Goal: Transaction & Acquisition: Purchase product/service

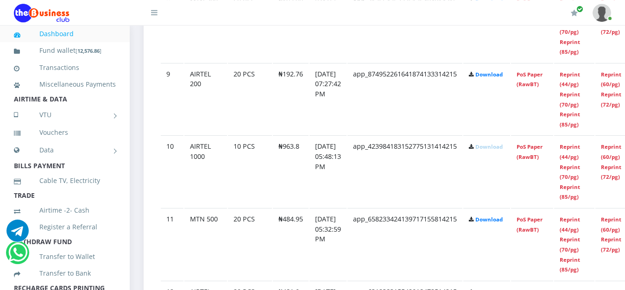
scroll to position [1110, 0]
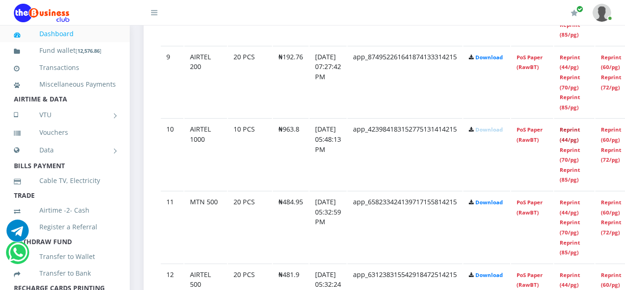
click at [580, 131] on link "Reprint (44/pg)" at bounding box center [569, 134] width 20 height 17
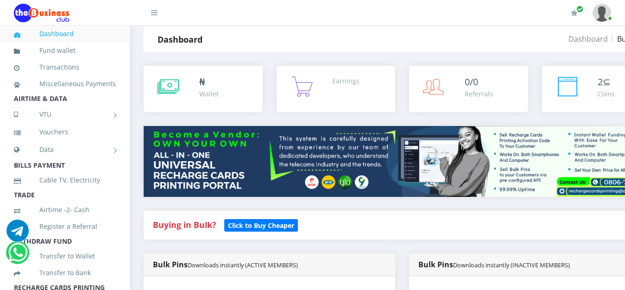
scroll to position [0, 0]
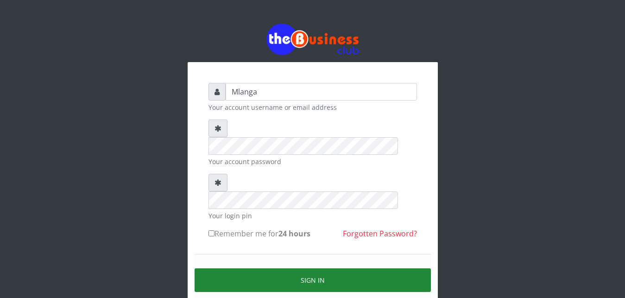
click at [311, 268] on button "Sign in" at bounding box center [312, 280] width 236 height 24
click at [284, 268] on button "Sign in" at bounding box center [312, 280] width 236 height 24
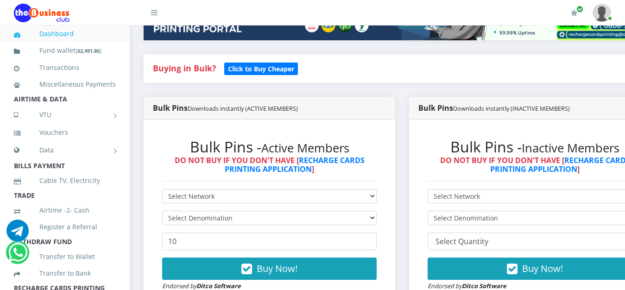
scroll to position [165, 0]
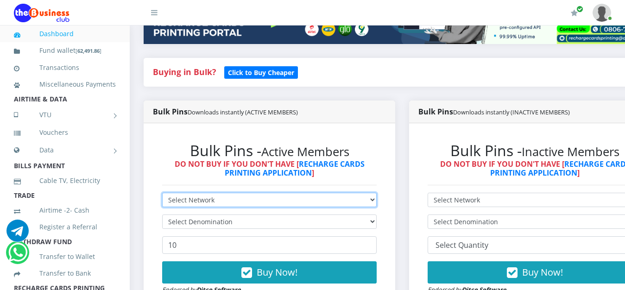
click at [162, 193] on select "Select Network MTN Globacom 9Mobile Airtel" at bounding box center [269, 200] width 214 height 14
select select "MTN"
click option "MTN" at bounding box center [0, 0] width 0 height 0
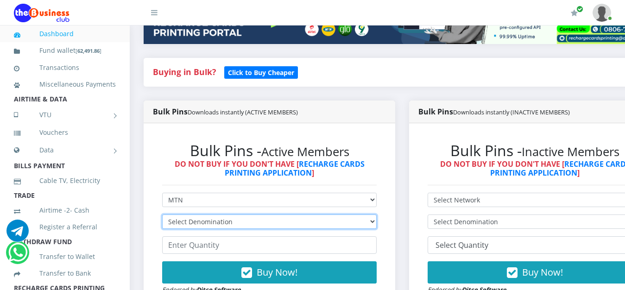
click at [162, 214] on select "Select Denomination MTN NGN100 - ₦96.99 MTN NGN200 - ₦193.98 MTN NGN400 - ₦387.…" at bounding box center [269, 221] width 214 height 14
click at [376, 225] on select "Select Denomination MTN NGN100 - ₦96.99 MTN NGN200 - ₦193.98 MTN NGN400 - ₦387.…" at bounding box center [269, 221] width 214 height 14
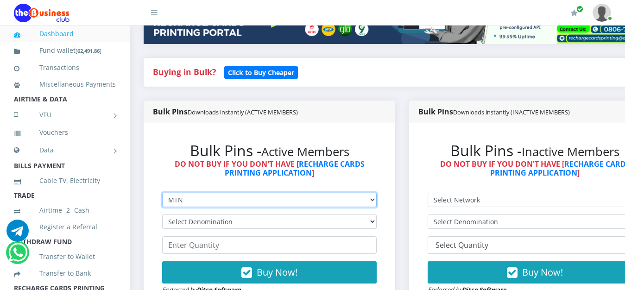
click at [162, 193] on select "Select Network MTN Globacom 9Mobile Airtel" at bounding box center [269, 200] width 214 height 14
select select "Airtel"
click option "Airtel" at bounding box center [0, 0] width 0 height 0
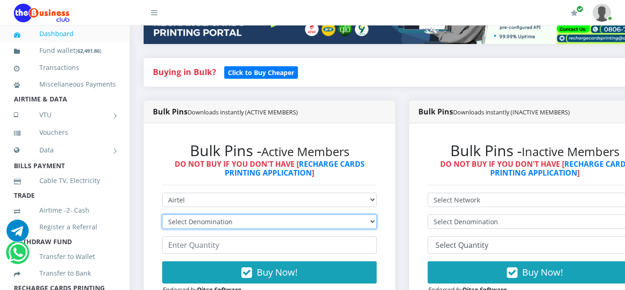
click at [162, 214] on select "Select Denomination" at bounding box center [269, 221] width 214 height 14
select select "192.76-200"
click option "Airtel NGN200 - ₦192.76" at bounding box center [0, 0] width 0 height 0
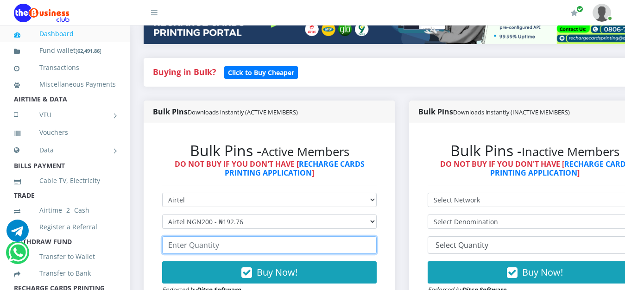
click at [252, 249] on input "number" at bounding box center [269, 245] width 214 height 18
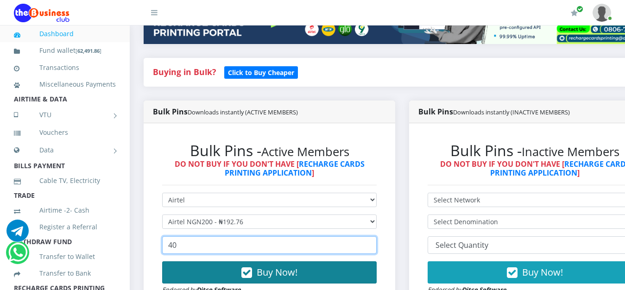
type input "40"
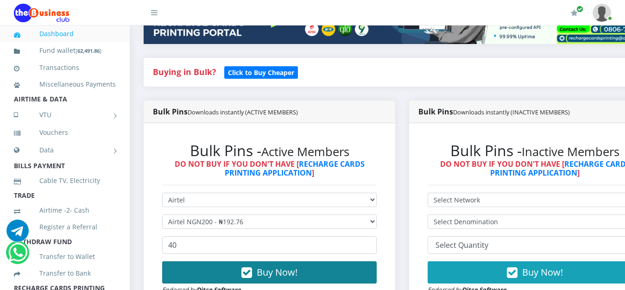
click at [359, 269] on button "Buy Now!" at bounding box center [269, 272] width 214 height 22
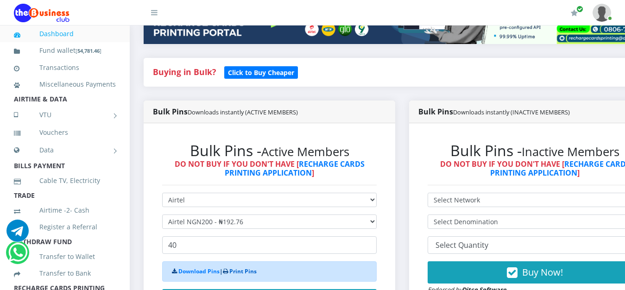
click at [256, 275] on link "Print Pins" at bounding box center [242, 271] width 27 height 8
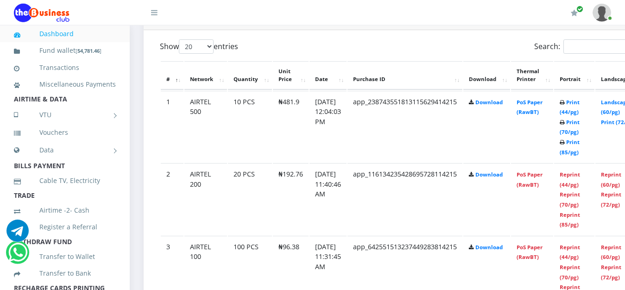
scroll to position [496, 0]
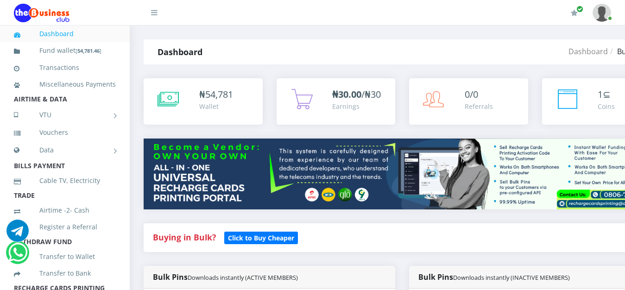
scroll to position [496, 0]
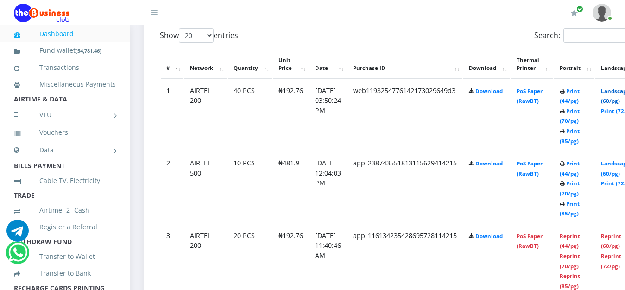
click at [616, 92] on link "Landscape (60/pg)" at bounding box center [615, 96] width 29 height 17
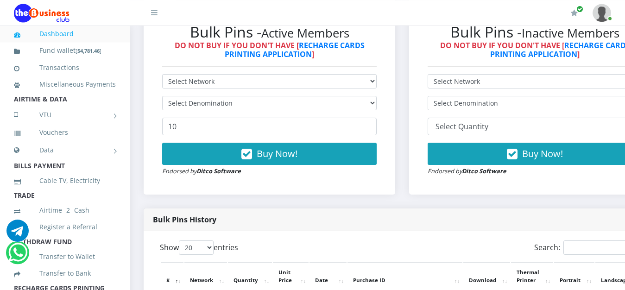
scroll to position [283, 0]
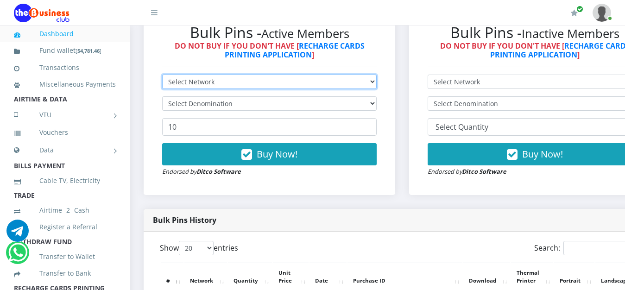
click at [162, 75] on select "Select Network MTN Globacom 9Mobile Airtel" at bounding box center [269, 82] width 214 height 14
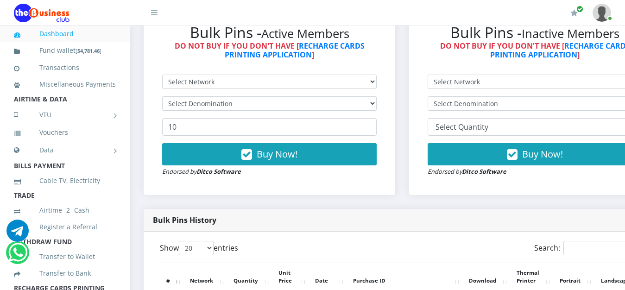
click at [373, 190] on div "Bulk Pins - Active Members DO NOT BUY IF YOU DON'T HAVE [ RECHARGE CARDS PRINTI…" at bounding box center [269, 100] width 251 height 190
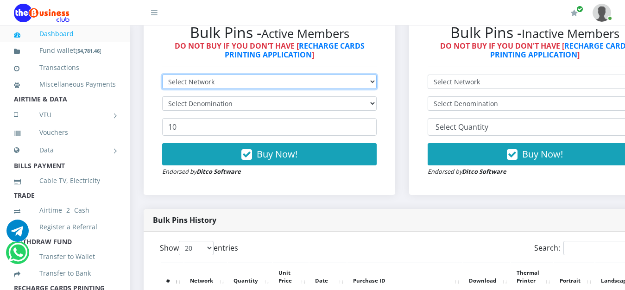
click at [162, 75] on select "Select Network MTN Globacom 9Mobile Airtel" at bounding box center [269, 82] width 214 height 14
select select "Airtel"
click option "Airtel" at bounding box center [0, 0] width 0 height 0
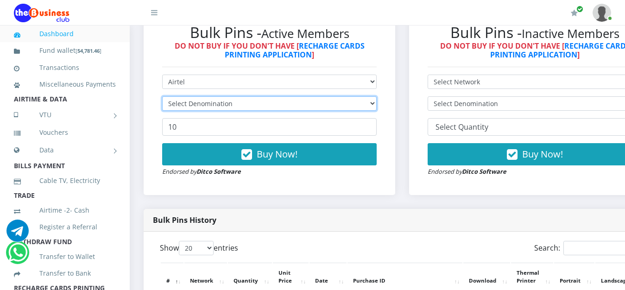
click at [162, 96] on select "Select Denomination" at bounding box center [269, 103] width 214 height 14
click at [376, 104] on select "Select Denomination" at bounding box center [269, 103] width 214 height 14
click at [162, 96] on select "Select Denomination" at bounding box center [269, 103] width 214 height 14
click option "Select Denomination" at bounding box center [0, 0] width 0 height 0
click at [162, 96] on select "Select Denomination" at bounding box center [269, 103] width 214 height 14
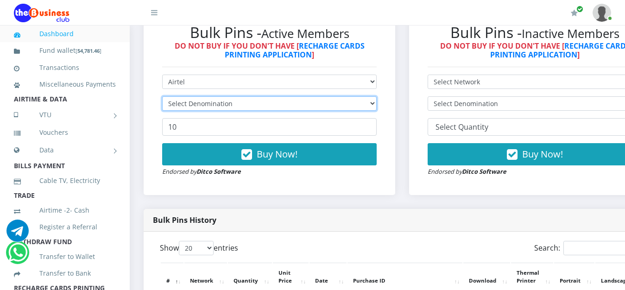
click option "Select Denomination" at bounding box center [0, 0] width 0 height 0
click at [162, 96] on select "Select Denomination" at bounding box center [269, 103] width 214 height 14
click option "Select Denomination" at bounding box center [0, 0] width 0 height 0
click at [373, 126] on input "11" at bounding box center [269, 127] width 214 height 18
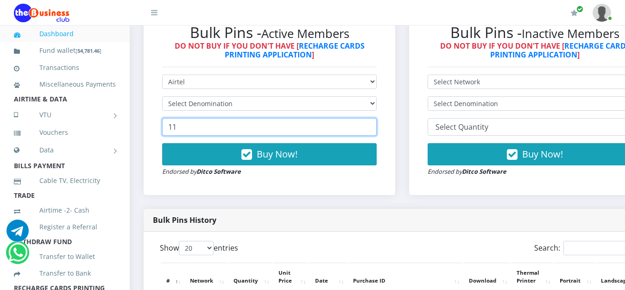
click at [257, 127] on input "11" at bounding box center [269, 127] width 214 height 18
type input "1"
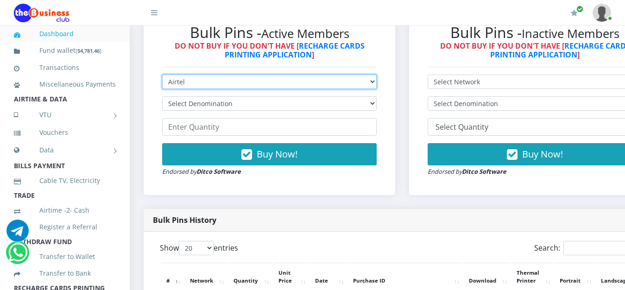
click at [162, 75] on select "Select Network MTN Globacom 9Mobile Airtel" at bounding box center [269, 82] width 214 height 14
click option "Airtel" at bounding box center [0, 0] width 0 height 0
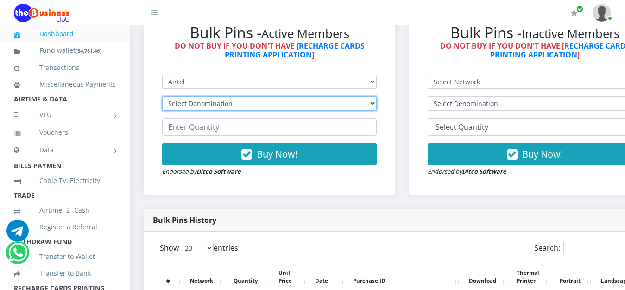
click at [162, 96] on select "Select Denomination" at bounding box center [269, 103] width 214 height 14
click option "Select Denomination" at bounding box center [0, 0] width 0 height 0
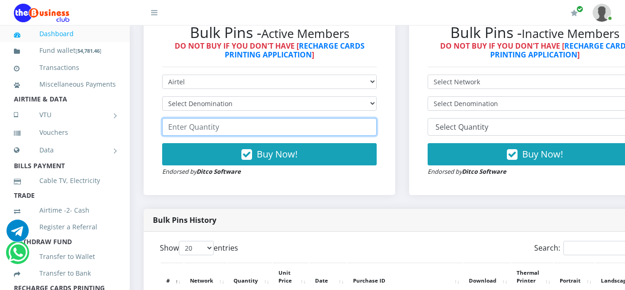
click at [197, 130] on input "number" at bounding box center [269, 127] width 214 height 18
click at [350, 133] on input "60" at bounding box center [269, 127] width 214 height 18
type input "60"
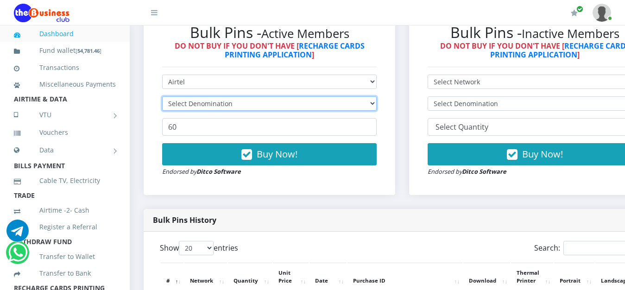
click at [162, 96] on select "Select Denomination" at bounding box center [269, 103] width 214 height 14
click at [265, 106] on select "Select Denomination" at bounding box center [269, 103] width 214 height 14
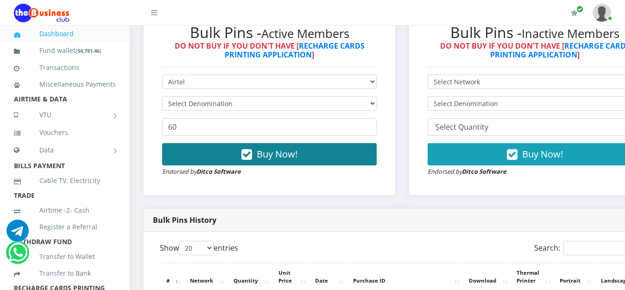
click at [289, 158] on span "Buy Now!" at bounding box center [277, 154] width 41 height 13
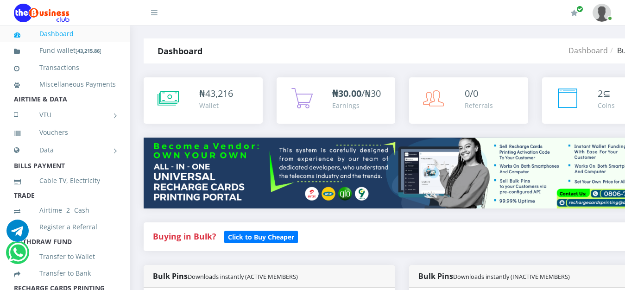
scroll to position [0, 0]
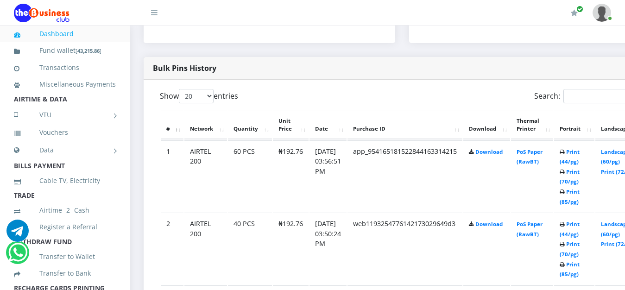
scroll to position [449, 0]
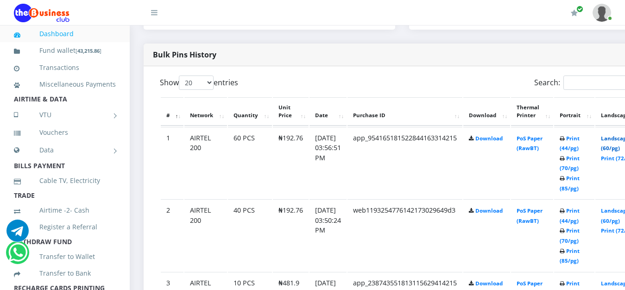
click at [616, 142] on link "Landscape (60/pg)" at bounding box center [615, 143] width 29 height 17
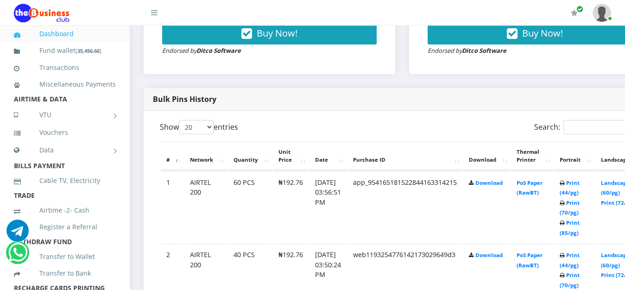
scroll to position [401, 0]
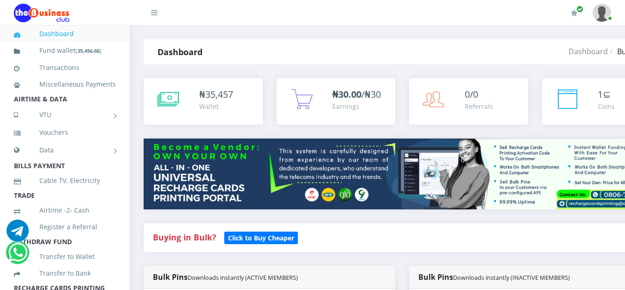
scroll to position [401, 0]
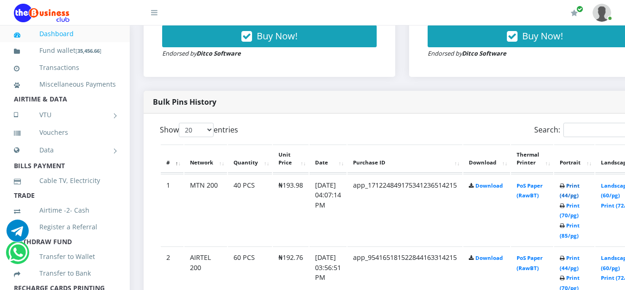
click at [579, 188] on link "Print (44/pg)" at bounding box center [569, 190] width 20 height 17
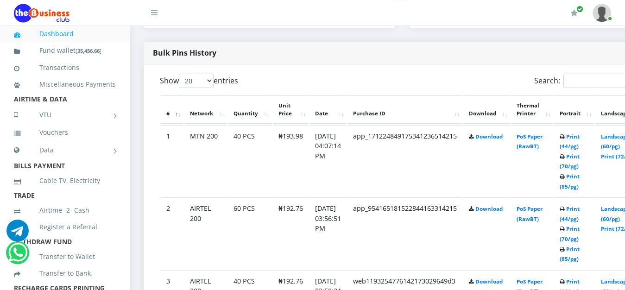
scroll to position [472, 0]
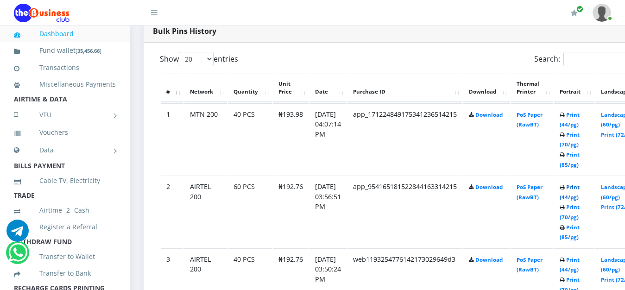
click at [579, 189] on link "Print (44/pg)" at bounding box center [569, 191] width 20 height 17
click at [229, 194] on td "60 PCS" at bounding box center [250, 211] width 44 height 72
click at [579, 188] on link "Print (44/pg)" at bounding box center [569, 191] width 20 height 17
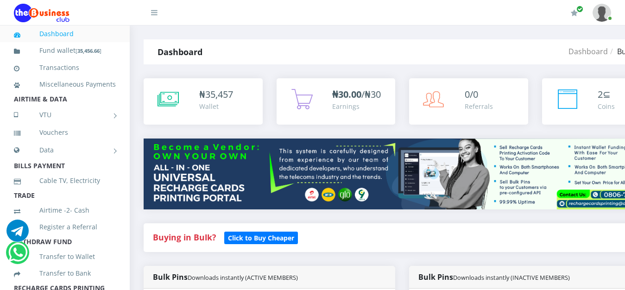
scroll to position [472, 0]
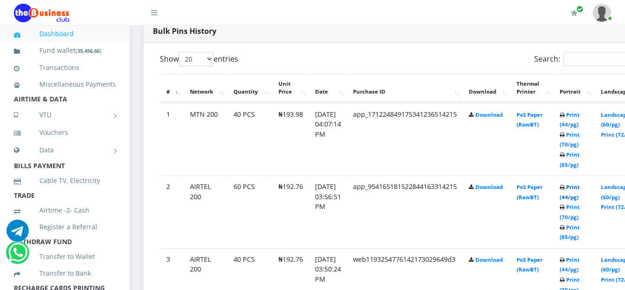
click at [579, 188] on link "Print (44/pg)" at bounding box center [569, 191] width 20 height 17
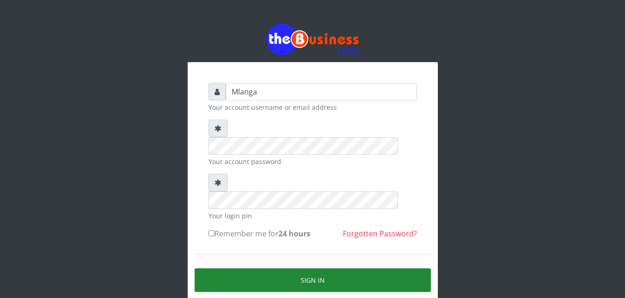
click at [309, 268] on button "Sign in" at bounding box center [312, 280] width 236 height 24
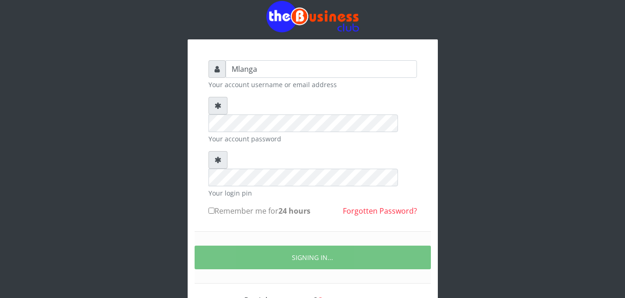
scroll to position [24, 0]
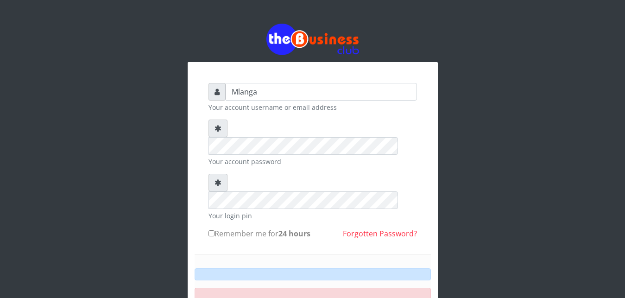
scroll to position [24, 0]
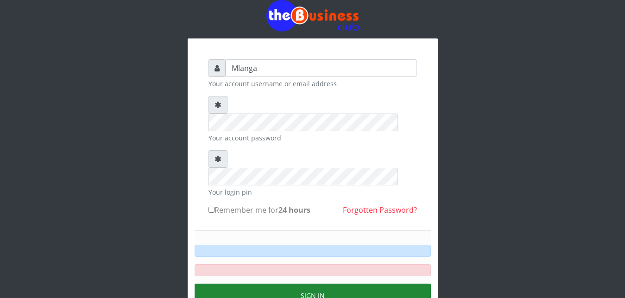
click at [317, 283] on button "Sign in" at bounding box center [312, 295] width 236 height 24
click at [363, 283] on button "Sign in" at bounding box center [312, 295] width 236 height 24
click at [311, 283] on button "Sign in" at bounding box center [312, 295] width 236 height 24
click at [321, 283] on button "Sign in" at bounding box center [312, 295] width 236 height 24
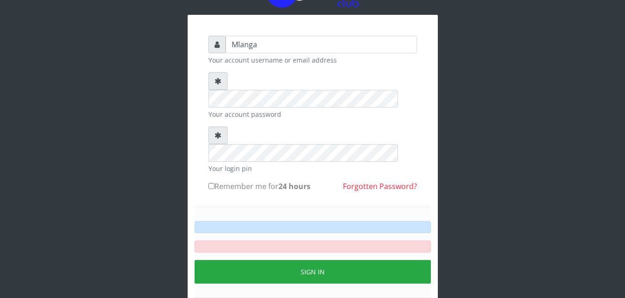
scroll to position [54, 0]
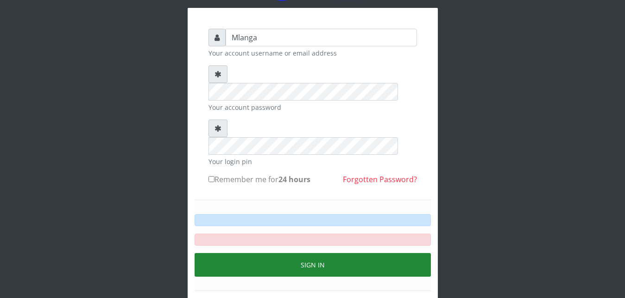
click at [318, 253] on button "Sign in" at bounding box center [312, 265] width 236 height 24
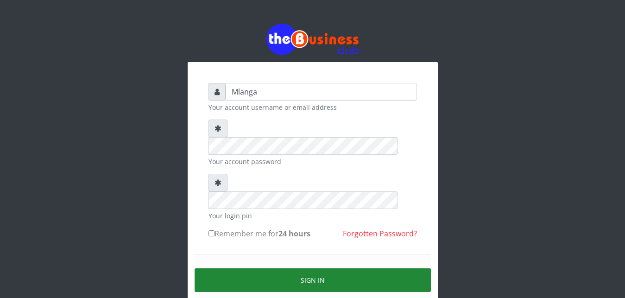
click at [306, 268] on button "Sign in" at bounding box center [312, 280] width 236 height 24
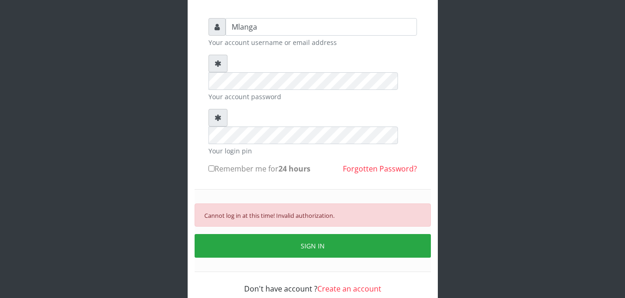
scroll to position [66, 0]
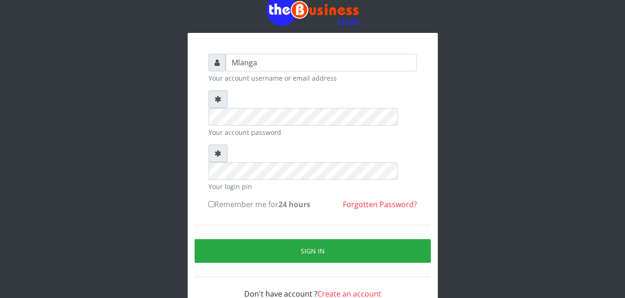
scroll to position [35, 0]
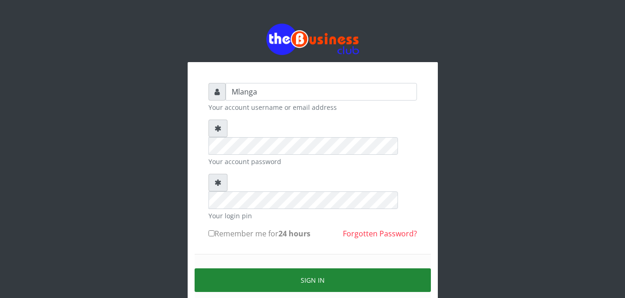
click at [311, 268] on button "Sign in" at bounding box center [312, 280] width 236 height 24
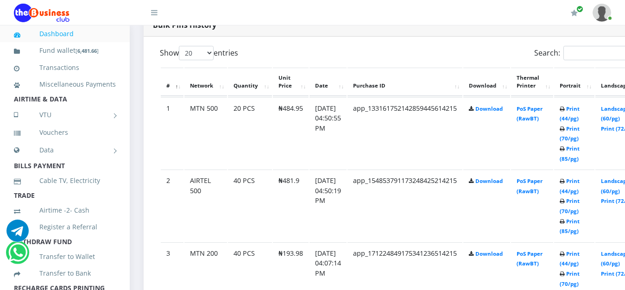
scroll to position [496, 0]
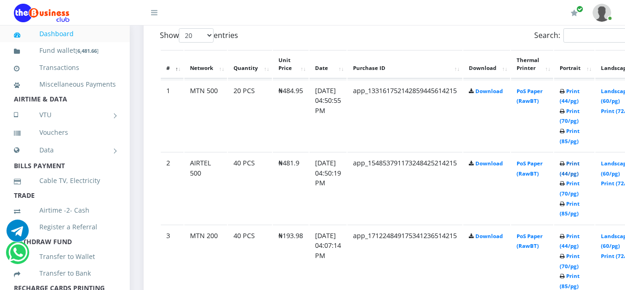
click at [579, 164] on link "Print (44/pg)" at bounding box center [569, 168] width 20 height 17
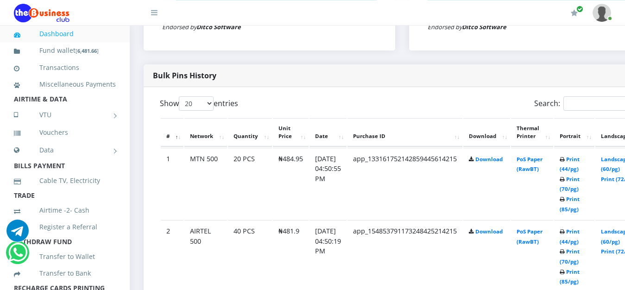
scroll to position [449, 0]
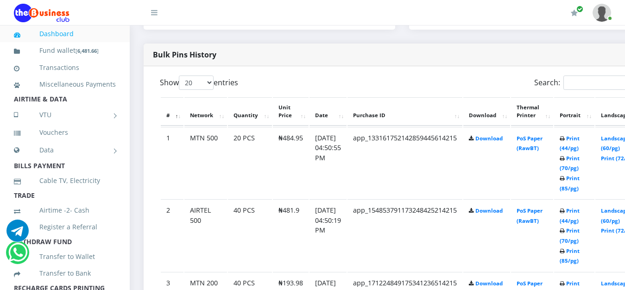
click at [346, 139] on td "[DATE] 04:50:55 PM" at bounding box center [327, 163] width 37 height 72
click at [579, 171] on link "Print (70/pg)" at bounding box center [569, 163] width 20 height 17
click at [579, 161] on link "Print (70/pg)" at bounding box center [569, 163] width 20 height 17
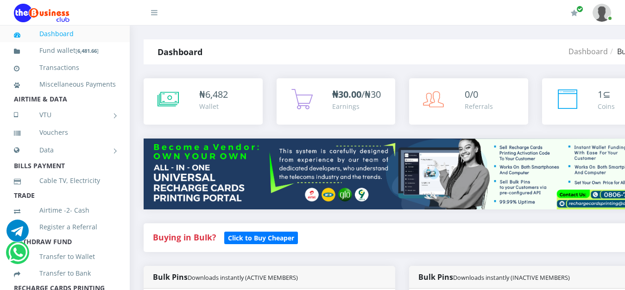
scroll to position [449, 0]
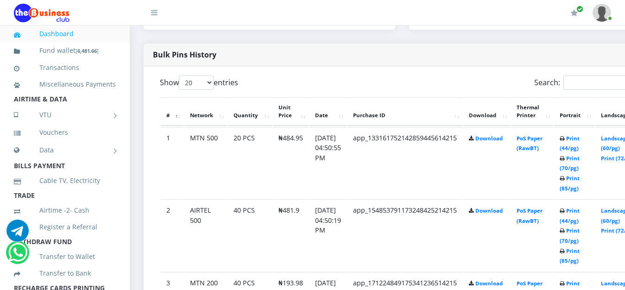
click at [564, 180] on icon at bounding box center [561, 179] width 5 height 6
click at [579, 179] on link "Print (85/pg)" at bounding box center [569, 183] width 20 height 17
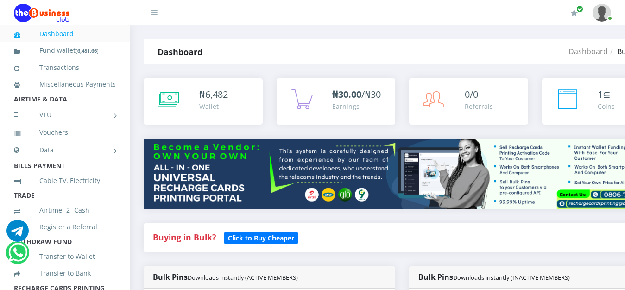
scroll to position [449, 0]
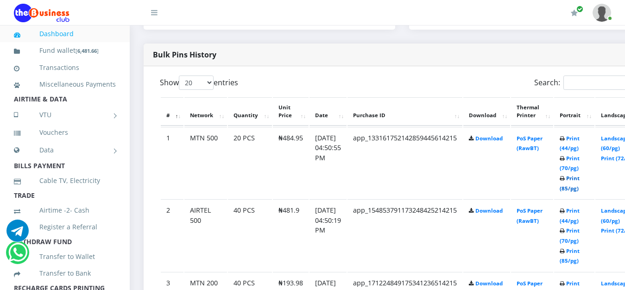
click at [579, 179] on link "Print (85/pg)" at bounding box center [569, 183] width 20 height 17
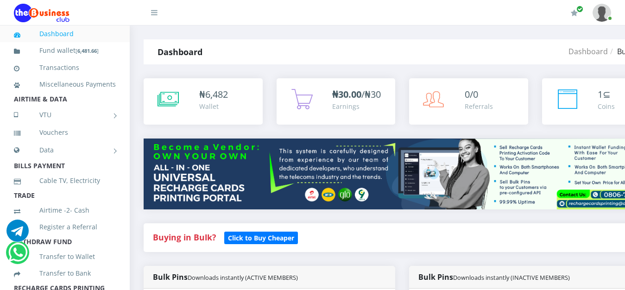
scroll to position [449, 0]
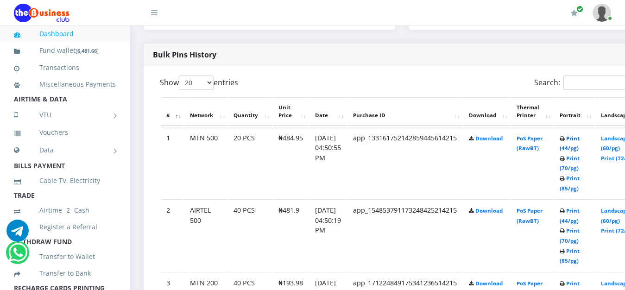
click at [579, 150] on link "Print (44/pg)" at bounding box center [569, 143] width 20 height 17
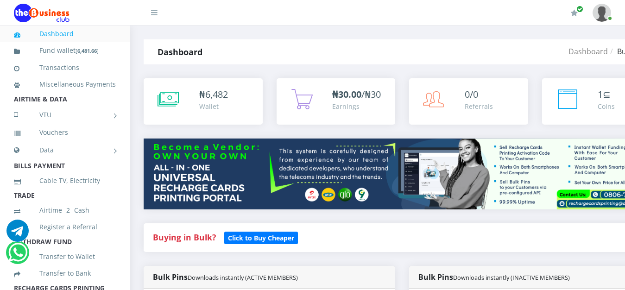
scroll to position [449, 0]
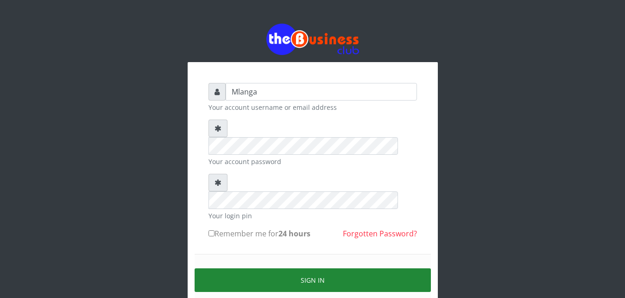
click at [323, 268] on button "Sign in" at bounding box center [312, 280] width 236 height 24
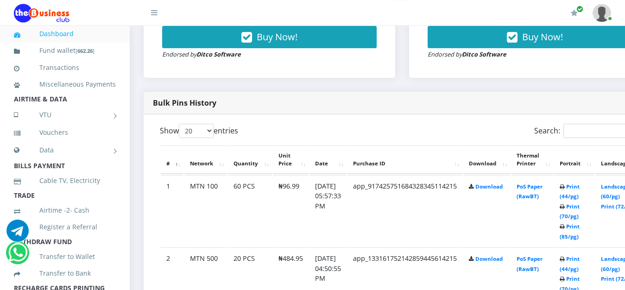
scroll to position [401, 0]
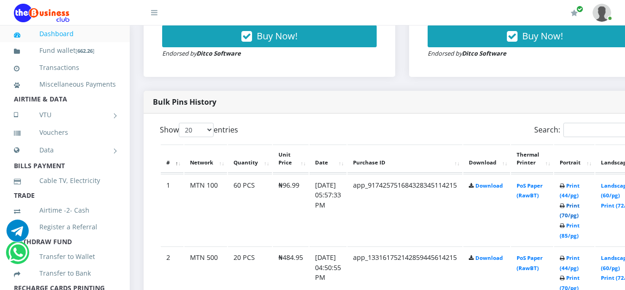
click at [579, 218] on link "Print (70/pg)" at bounding box center [569, 210] width 20 height 17
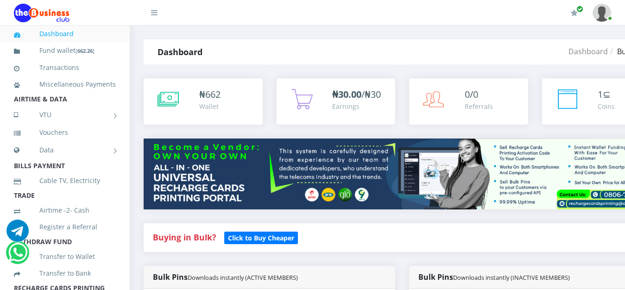
scroll to position [401, 0]
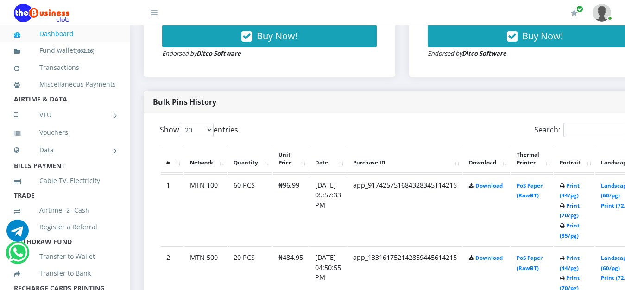
click at [579, 215] on link "Print (70/pg)" at bounding box center [569, 210] width 20 height 17
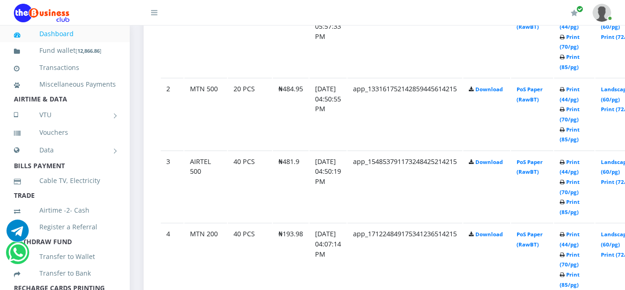
scroll to position [556, 0]
